Goal: Navigation & Orientation: Find specific page/section

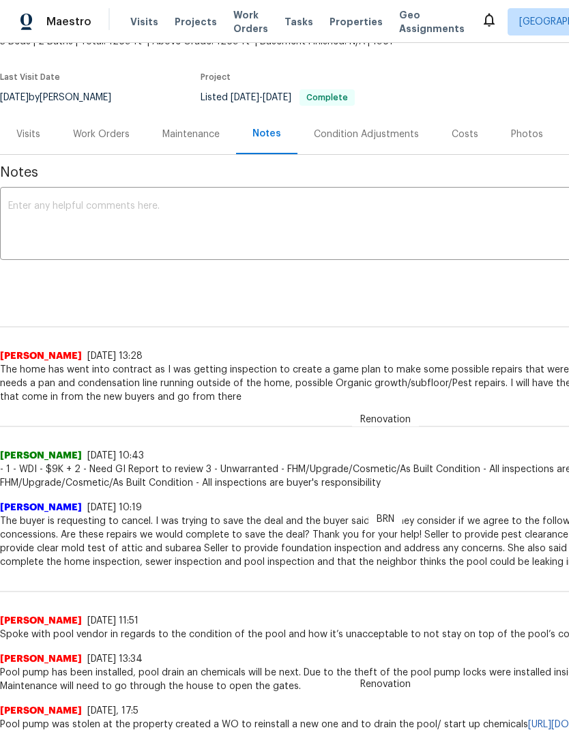
scroll to position [94, 0]
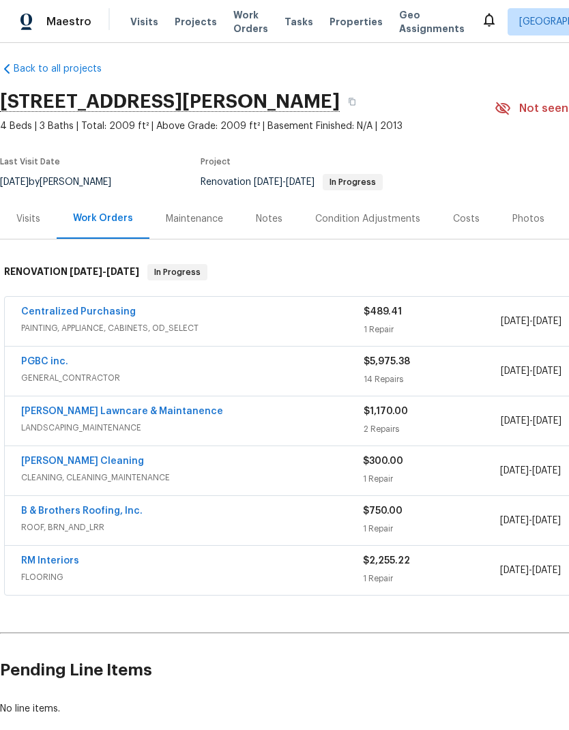
scroll to position [8, 0]
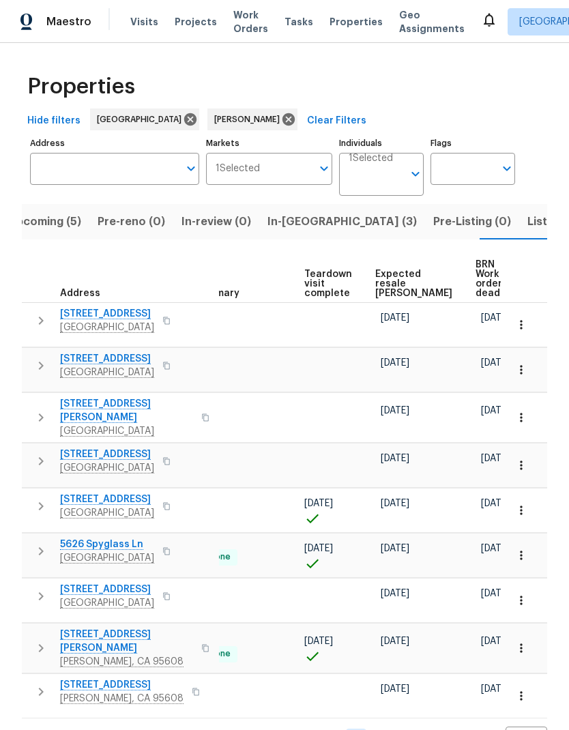
scroll to position [0, 298]
click at [476, 269] on span "BRN Work order deadline" at bounding box center [497, 279] width 42 height 38
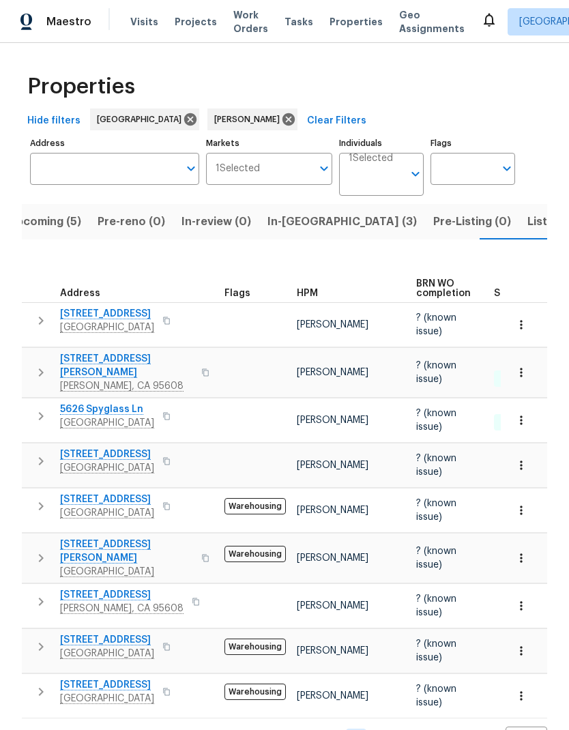
click at [528, 218] on span "Listed (8)" at bounding box center [554, 221] width 52 height 19
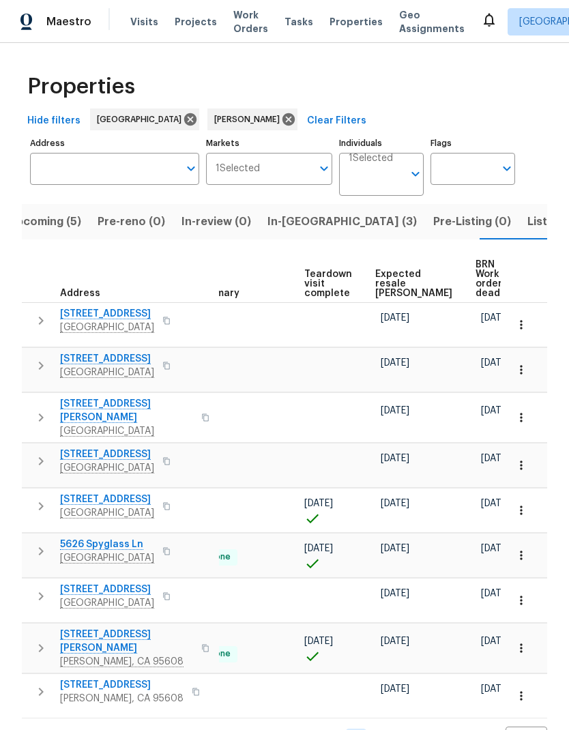
scroll to position [0, 298]
click at [476, 267] on span "BRN Work order deadline" at bounding box center [497, 279] width 42 height 38
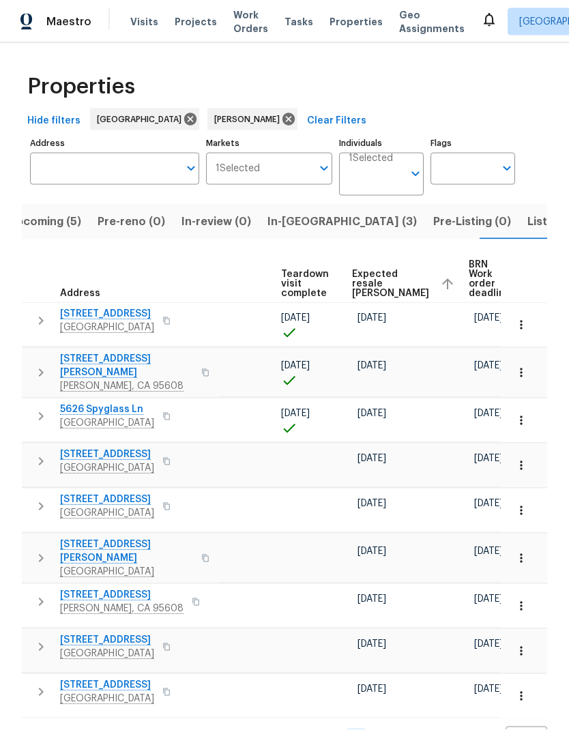
scroll to position [33, 0]
click at [474, 588] on td "[DATE]" at bounding box center [491, 605] width 45 height 35
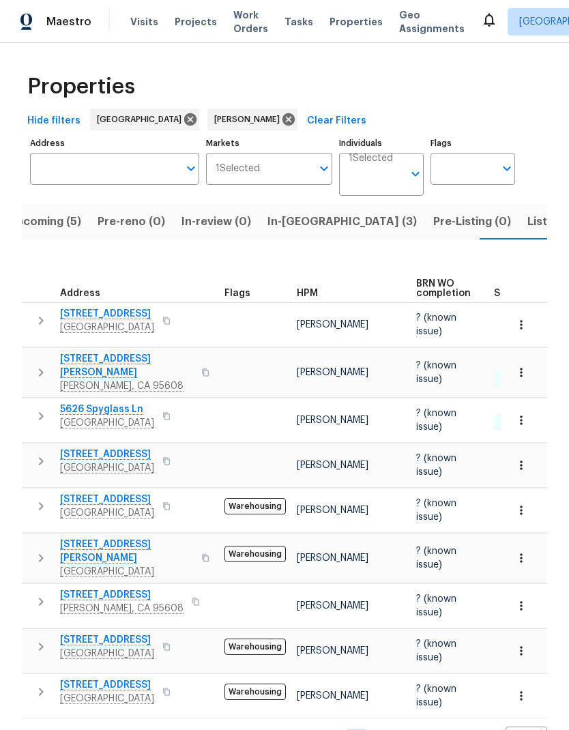
scroll to position [0, 0]
click at [528, 212] on span "Listed (8)" at bounding box center [554, 221] width 52 height 19
